Goal: Task Accomplishment & Management: Manage account settings

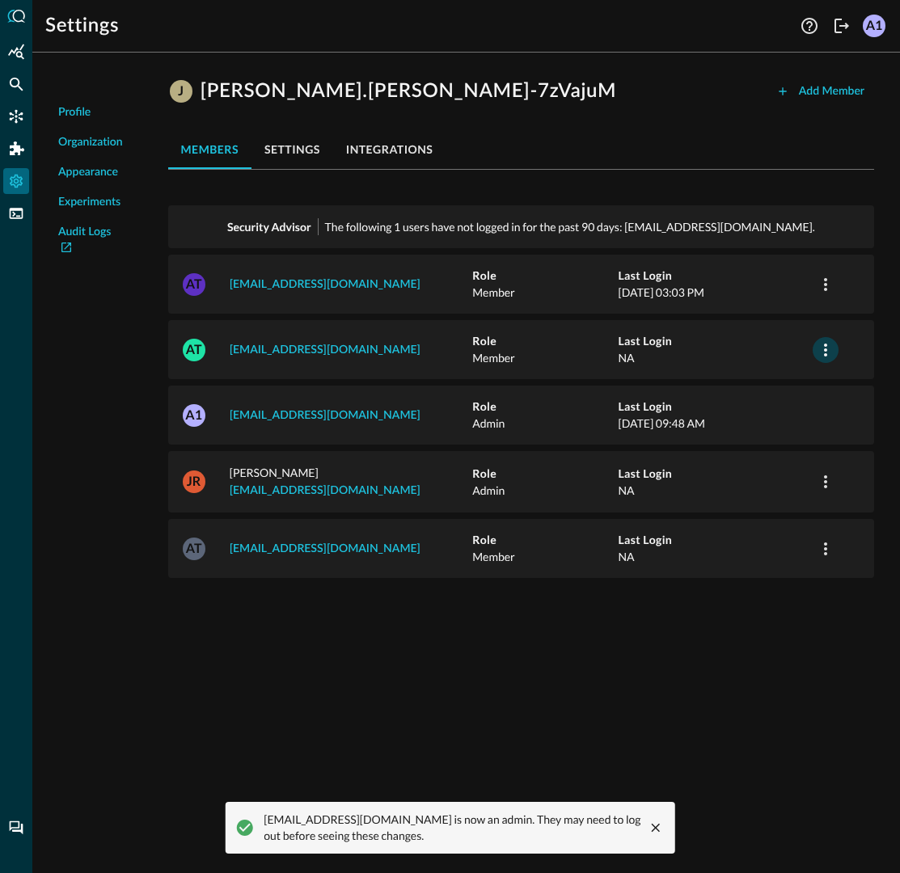
click at [827, 347] on icon "button" at bounding box center [825, 349] width 19 height 19
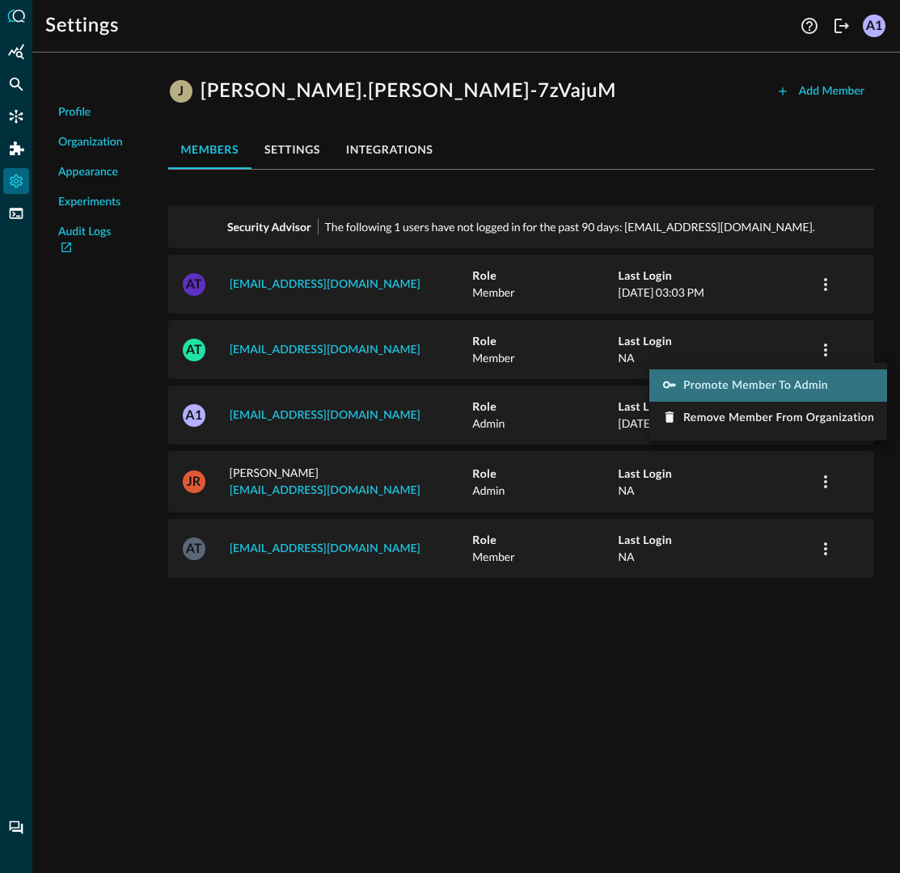
click at [783, 380] on span "Promote Member to Admin" at bounding box center [755, 385] width 145 height 11
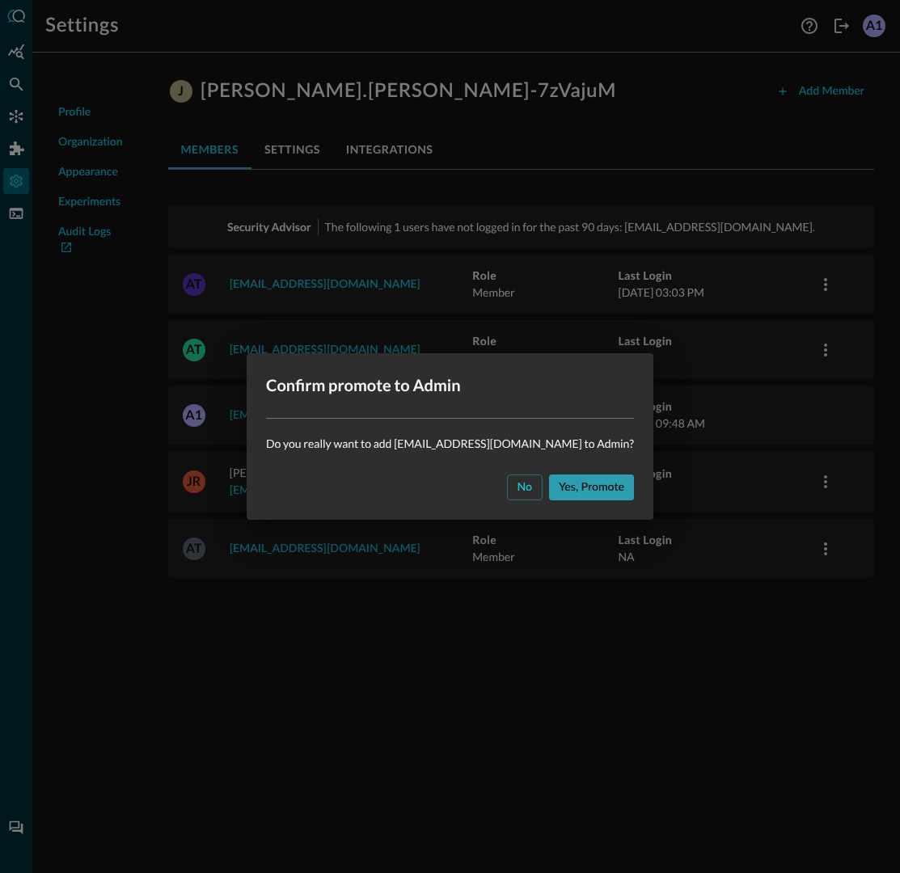
click at [585, 486] on div "Yes, promote" at bounding box center [592, 488] width 66 height 20
